Goal: Complete application form

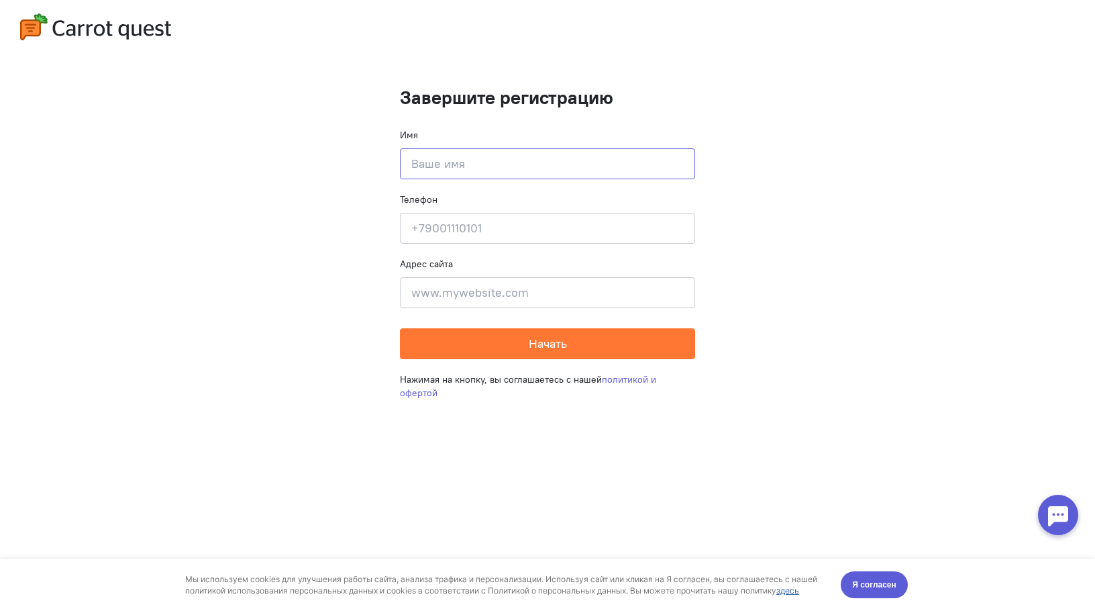
click at [409, 160] on input at bounding box center [547, 163] width 295 height 31
type input "[PERSON_NAME]"
click at [445, 232] on input at bounding box center [547, 228] width 295 height 31
type input "[PHONE_NUMBER]"
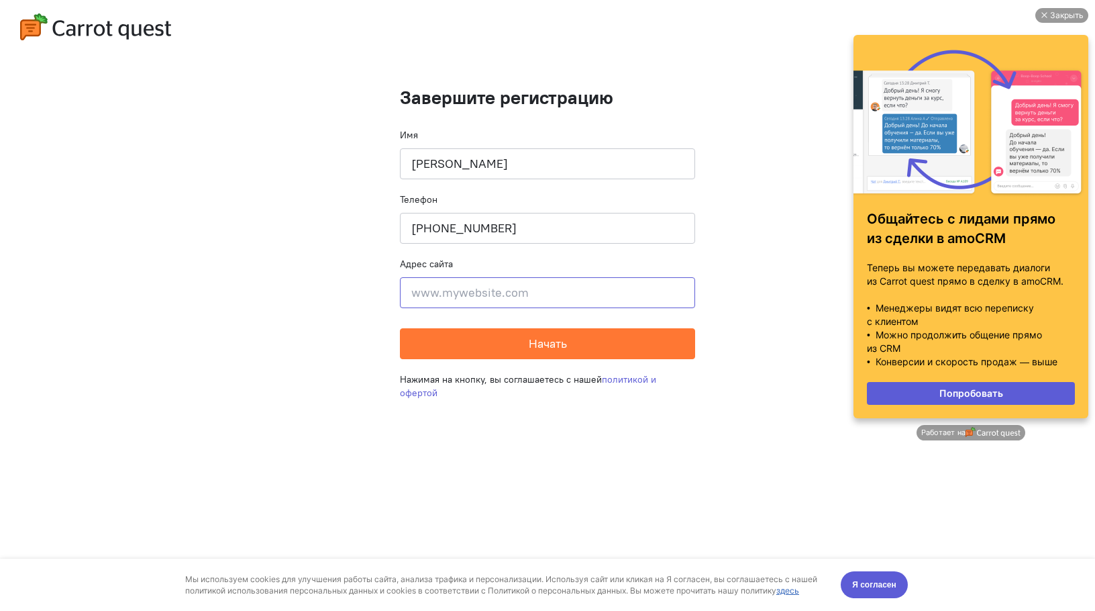
click at [440, 295] on input at bounding box center [547, 292] width 295 height 31
type input "[STREET_ADDRESS]"
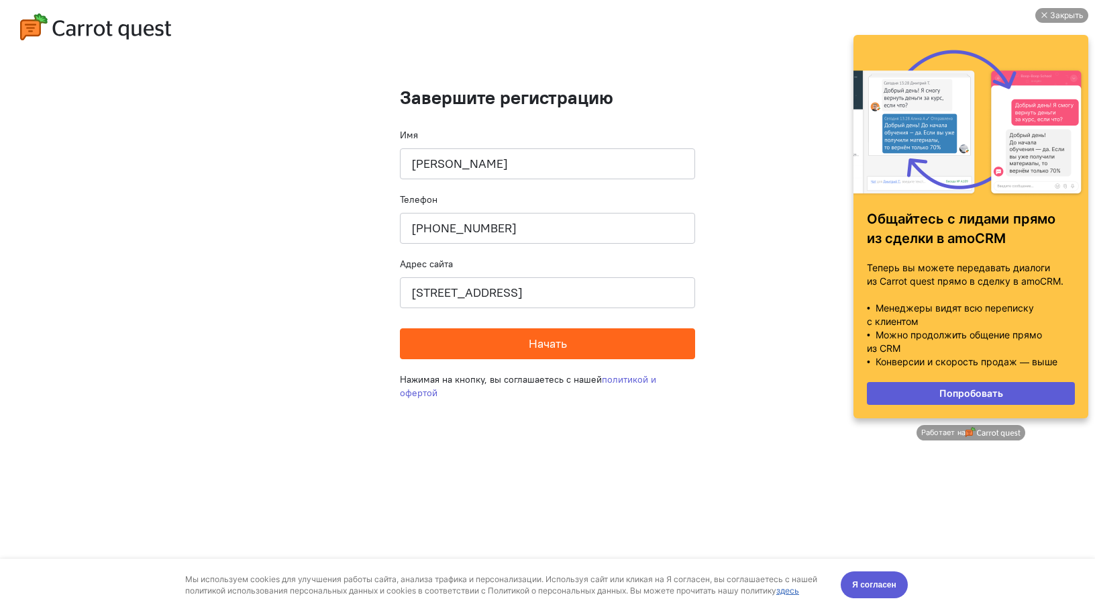
click at [538, 346] on span "Начать" at bounding box center [548, 343] width 38 height 15
